Goal: Find specific page/section: Find specific page/section

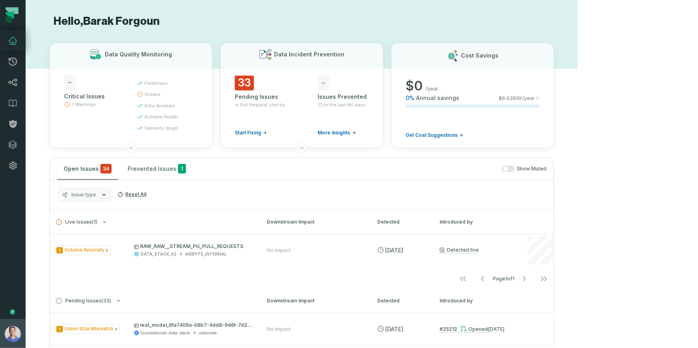
click at [6, 339] on button "Barak Forgoun (Foundational Data) [EMAIL_ADDRESS][DOMAIN_NAME]" at bounding box center [13, 333] width 26 height 29
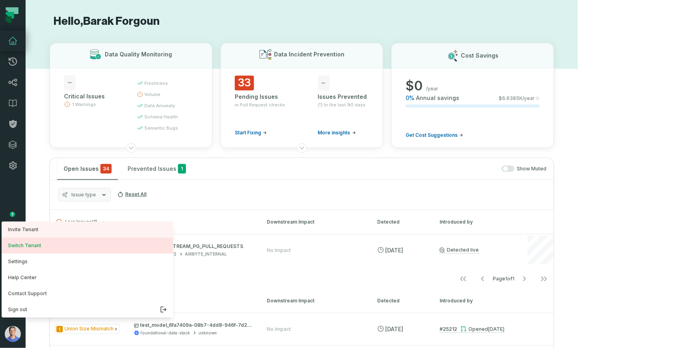
click at [44, 250] on button "Switch Tenant" at bounding box center [88, 245] width 172 height 16
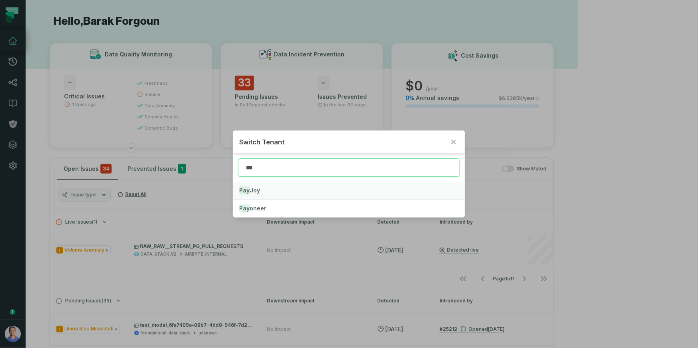
type input "***"
click at [259, 195] on button "Pay Joy" at bounding box center [349, 191] width 232 height 18
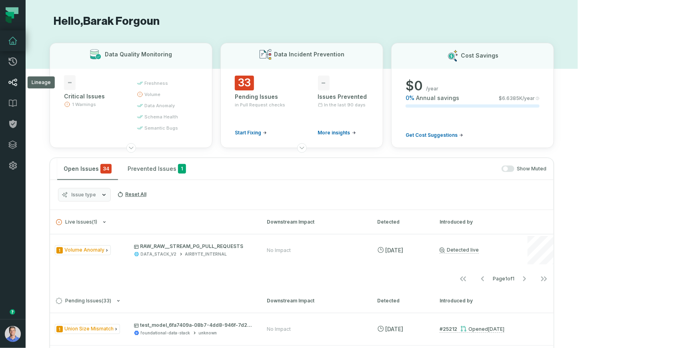
click at [20, 84] on link "Lineage" at bounding box center [13, 82] width 26 height 21
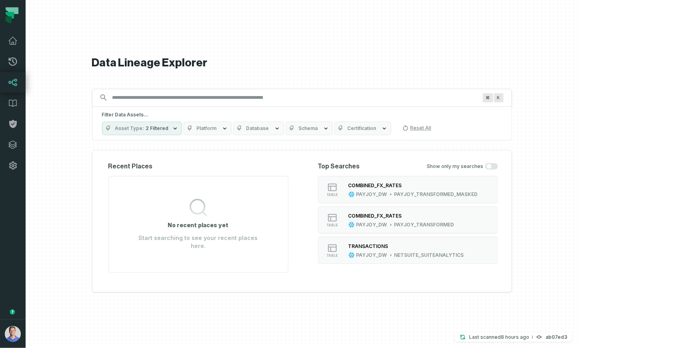
click at [217, 132] on span "Platform" at bounding box center [207, 128] width 20 height 6
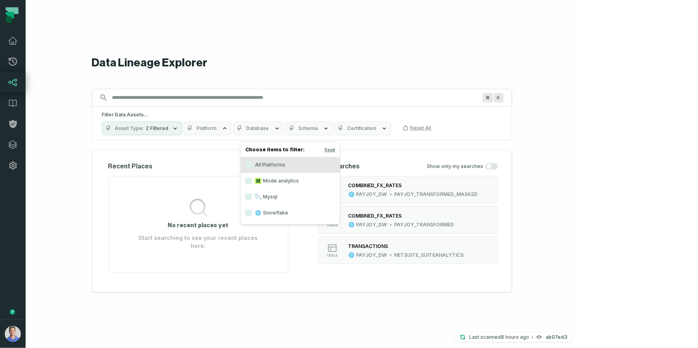
click at [228, 116] on h5 "Filter Data Assets..." at bounding box center [302, 115] width 400 height 6
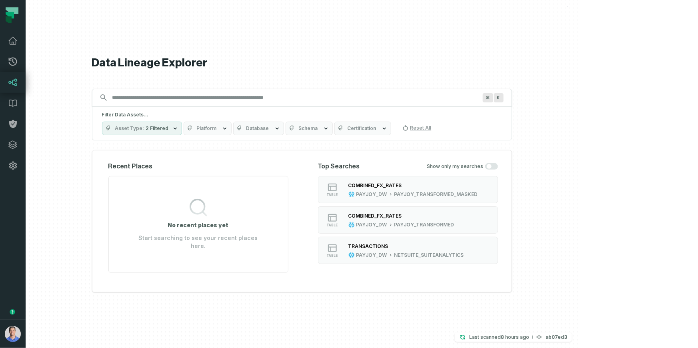
click at [182, 133] on button "Asset Type 2 Filtered" at bounding box center [142, 129] width 80 height 14
click at [231, 127] on button "Platform" at bounding box center [208, 129] width 48 height 14
